Goal: Task Accomplishment & Management: Complete application form

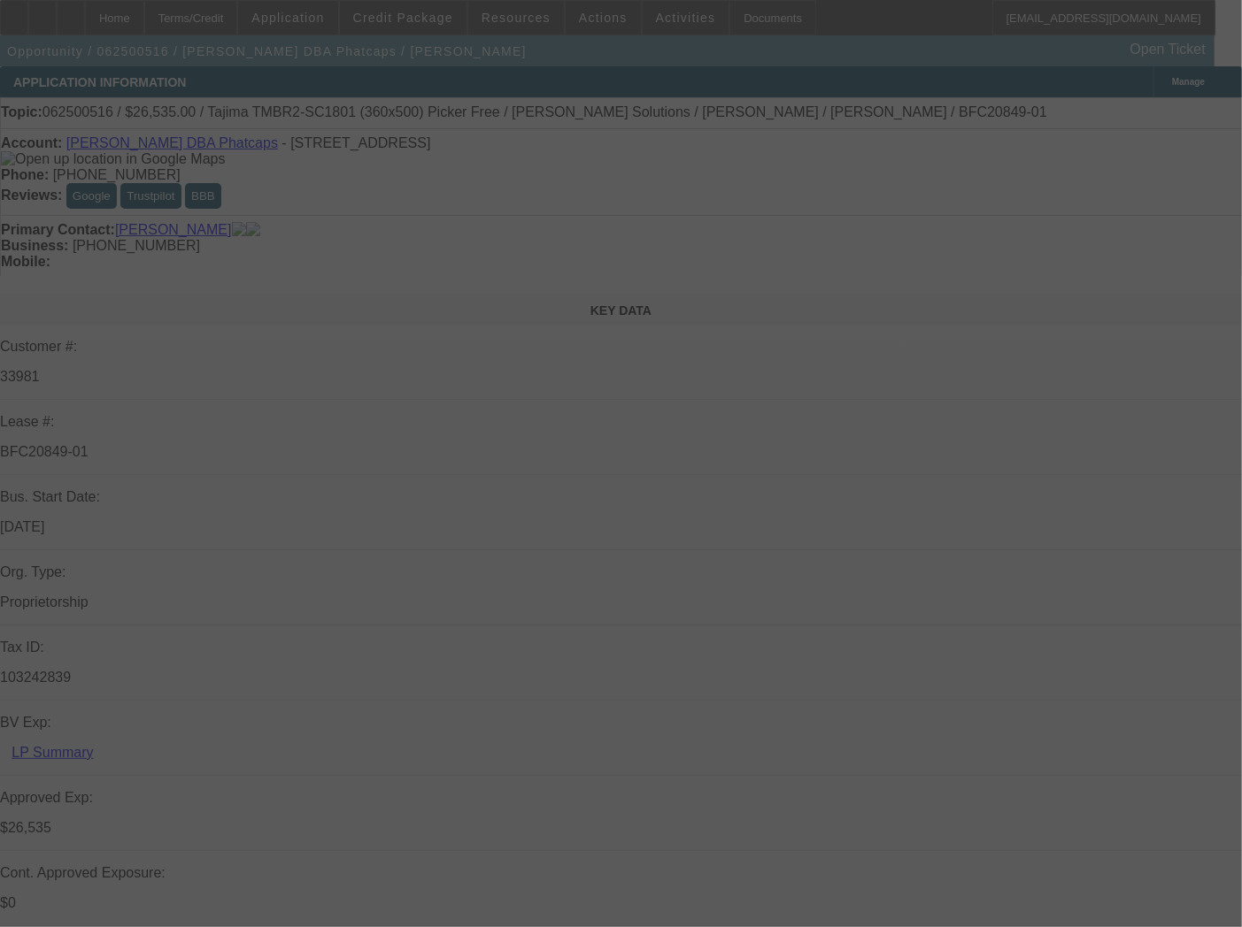
select select "0"
select select "0.1"
select select "5"
select select "0"
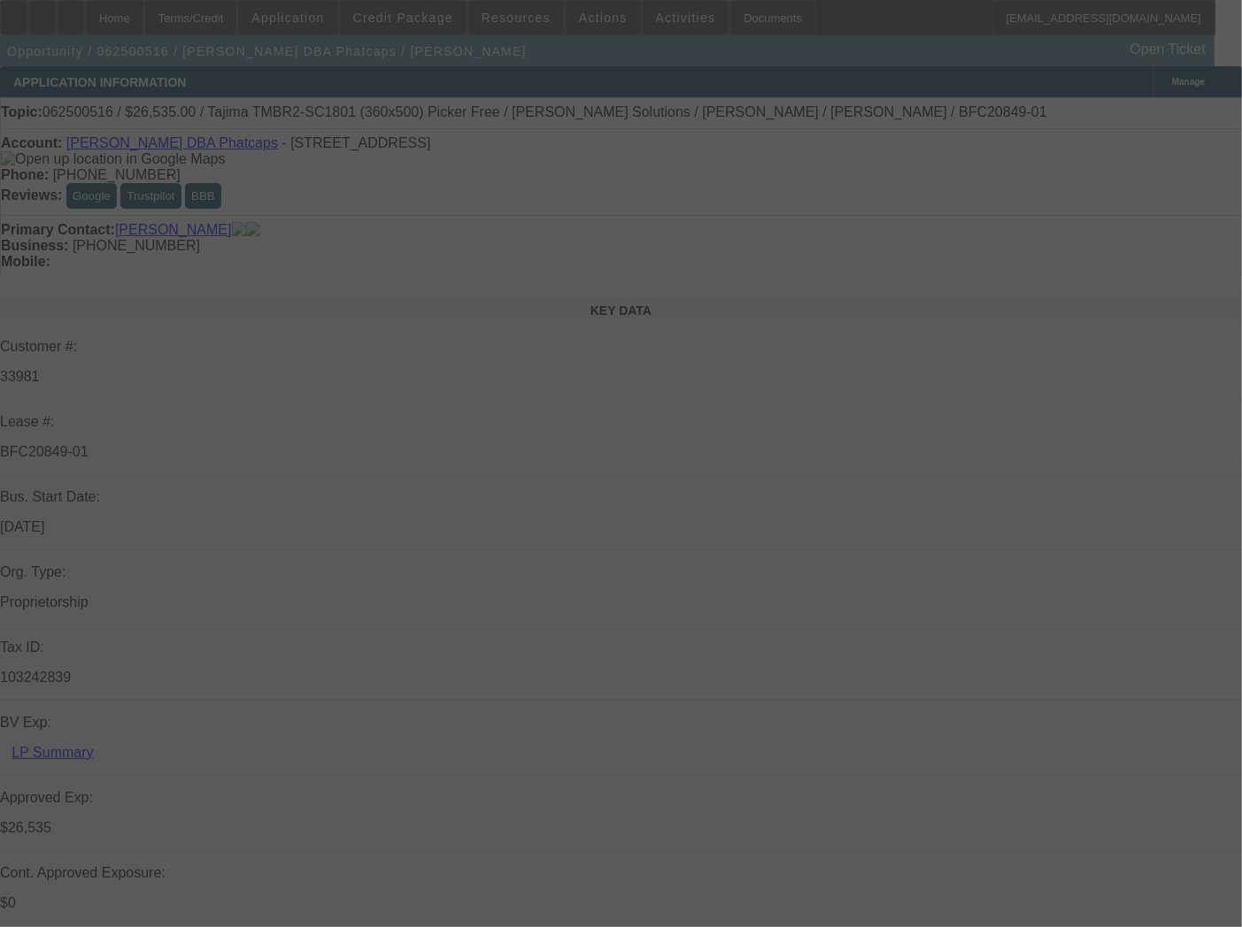
select select "0"
select select "0.1"
select select "5"
select select "0"
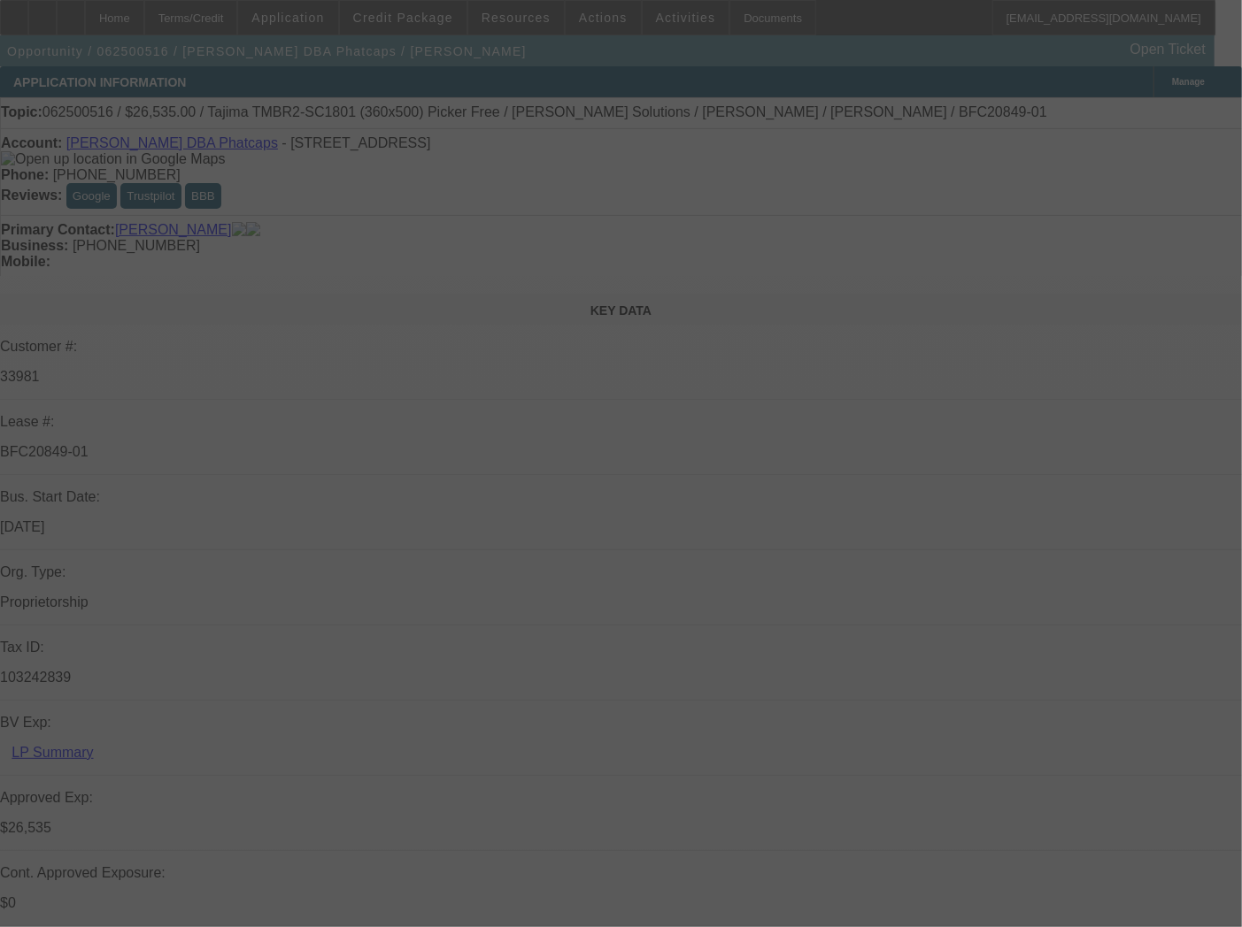
select select "0.1"
select select "5"
select select "0"
select select "0.1"
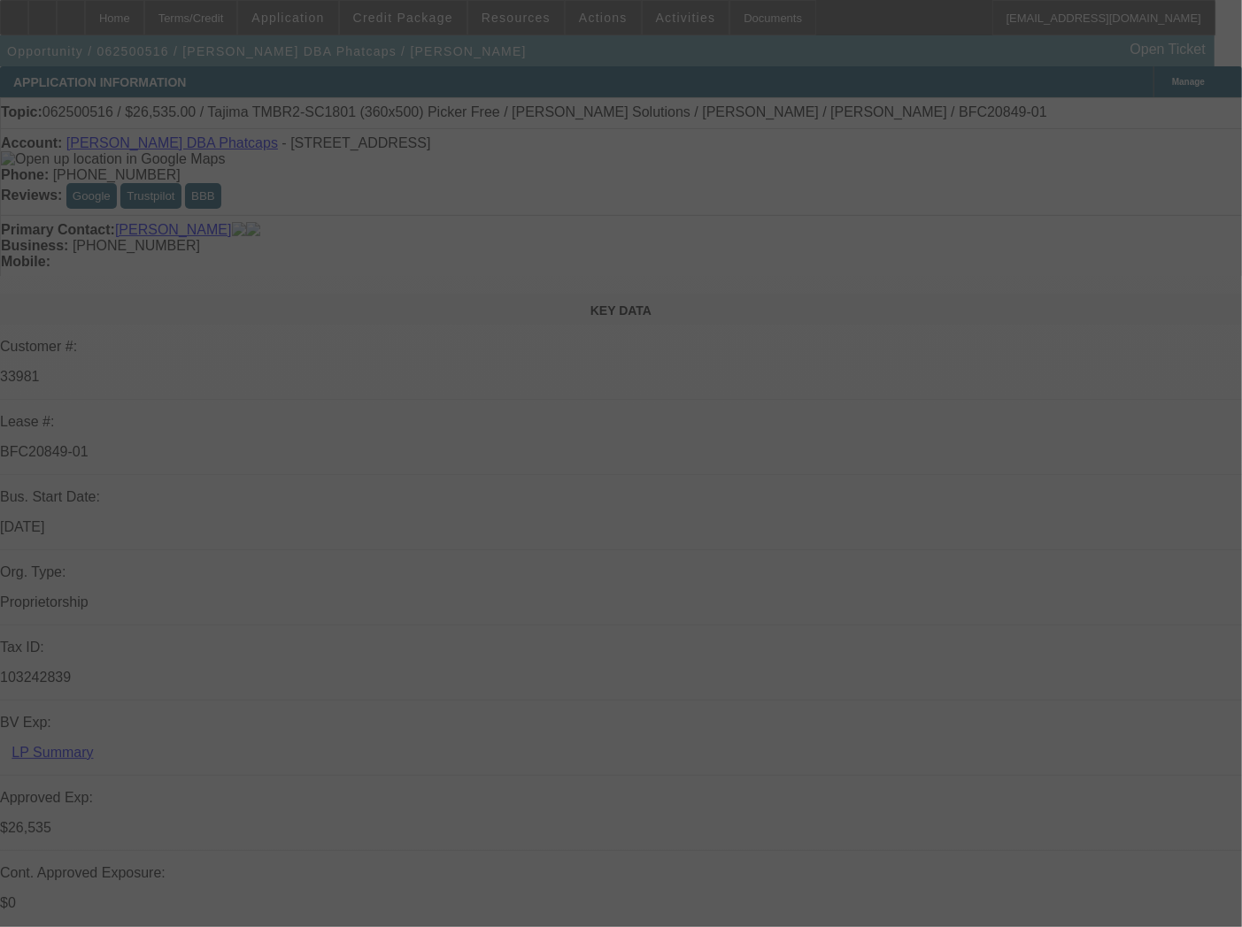
select select "5"
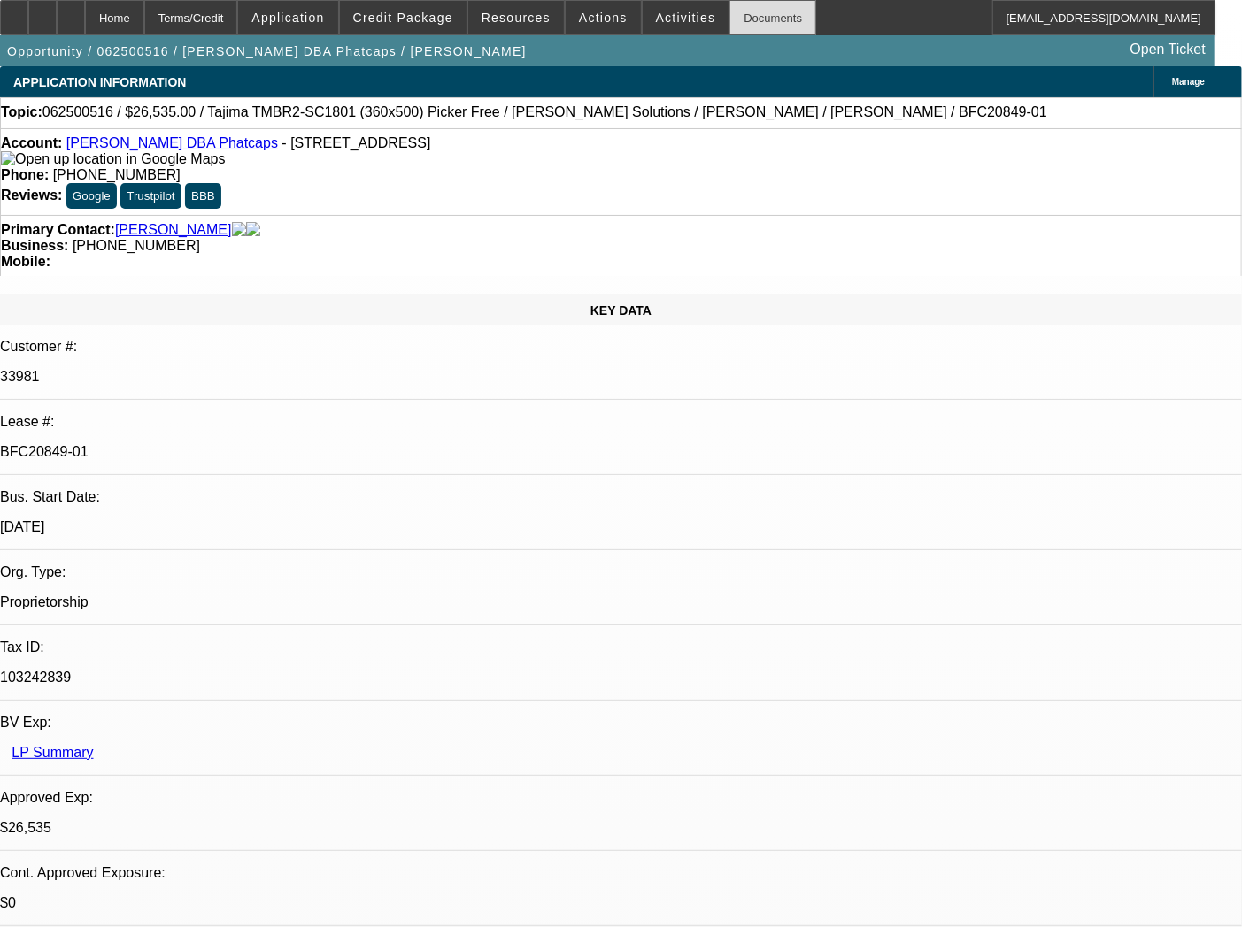
click at [735, 24] on div "Documents" at bounding box center [772, 17] width 87 height 35
